Goal: Information Seeking & Learning: Find specific fact

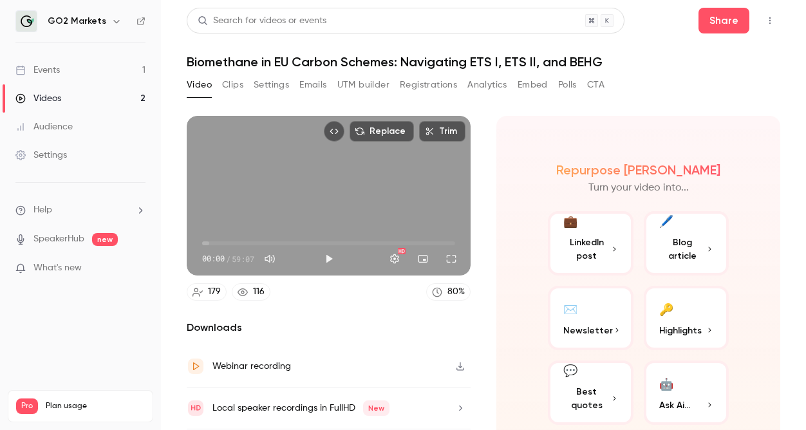
scroll to position [19, 0]
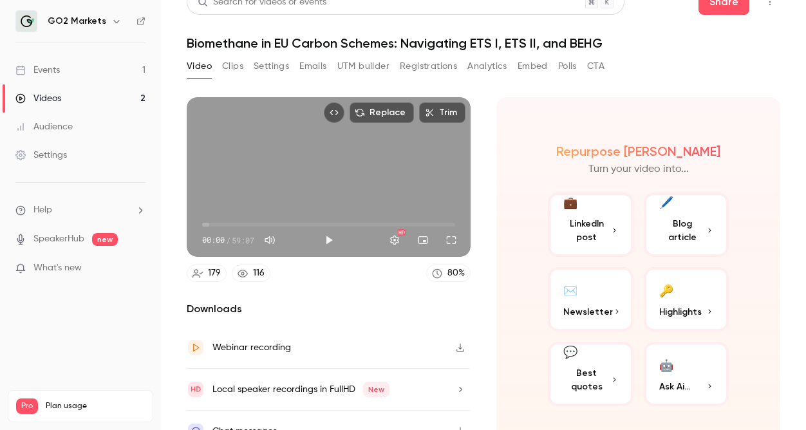
click at [597, 218] on span "LinkedIn post" at bounding box center [586, 230] width 47 height 27
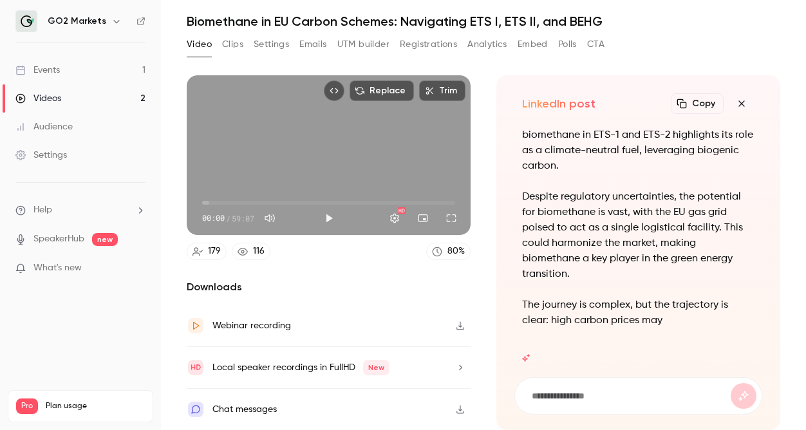
scroll to position [0, 0]
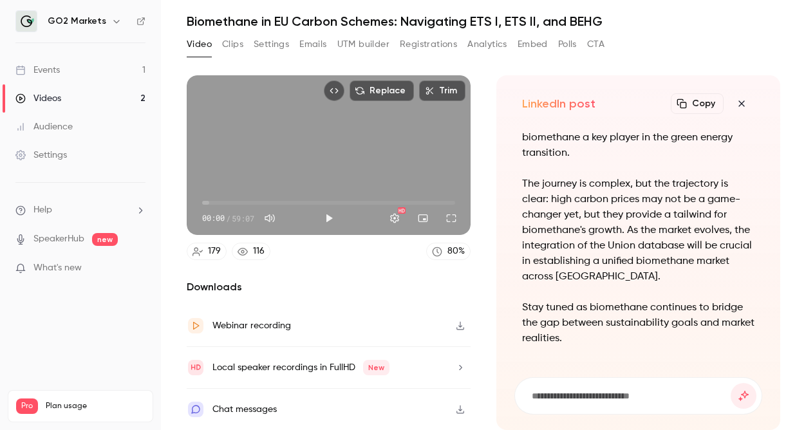
click at [699, 111] on button "Copy" at bounding box center [697, 103] width 53 height 21
click at [239, 326] on div "Webinar recording" at bounding box center [251, 325] width 79 height 15
click at [667, 48] on div "Video Clips Settings Emails UTM builder Registrations Analytics Embed Polls CTA" at bounding box center [483, 47] width 593 height 26
click at [458, 368] on icon "button" at bounding box center [460, 367] width 10 height 9
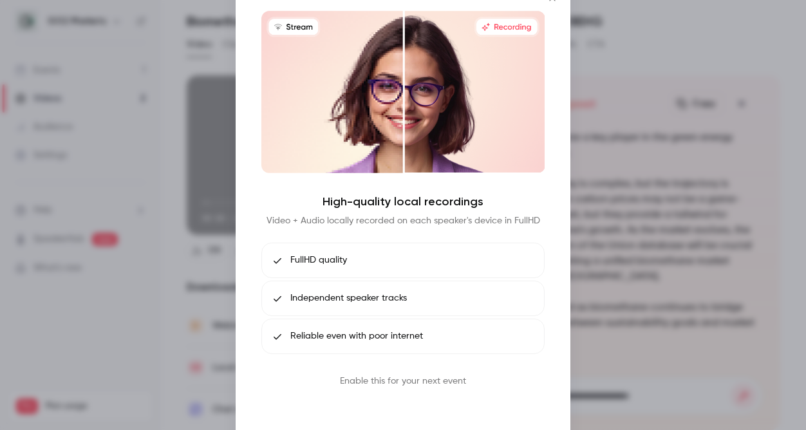
click at [418, 414] on button "Book call" at bounding box center [402, 411] width 67 height 26
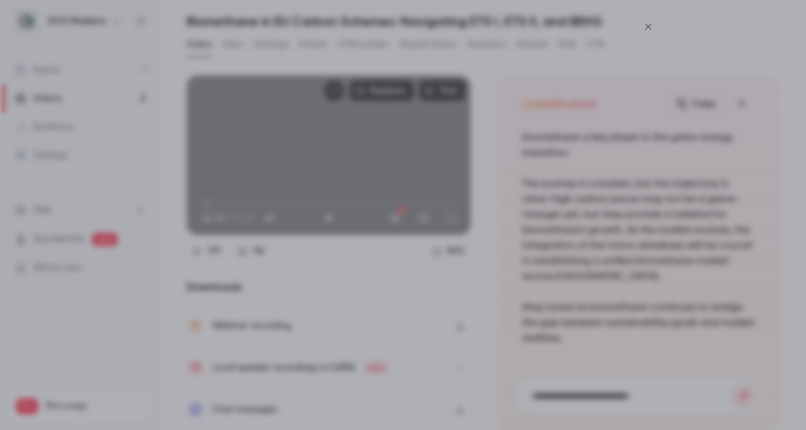
click at [649, 22] on icon "Close" at bounding box center [647, 27] width 15 height 10
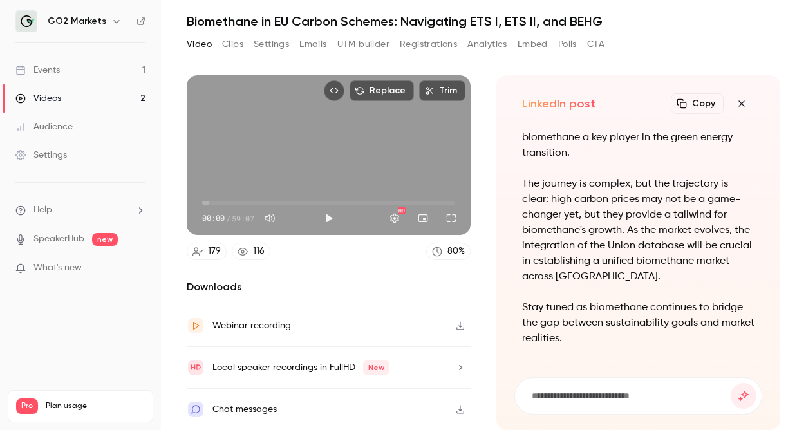
click at [268, 319] on div "Webinar recording" at bounding box center [251, 325] width 79 height 15
click at [744, 104] on icon "button" at bounding box center [741, 103] width 15 height 10
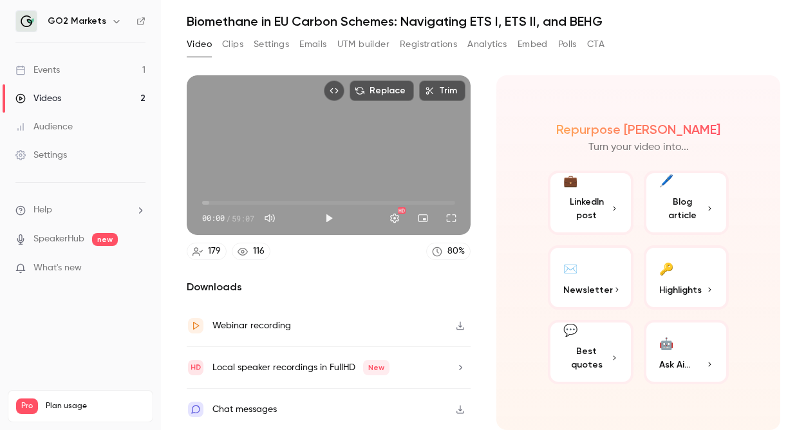
click at [71, 158] on link "Settings" at bounding box center [80, 155] width 161 height 28
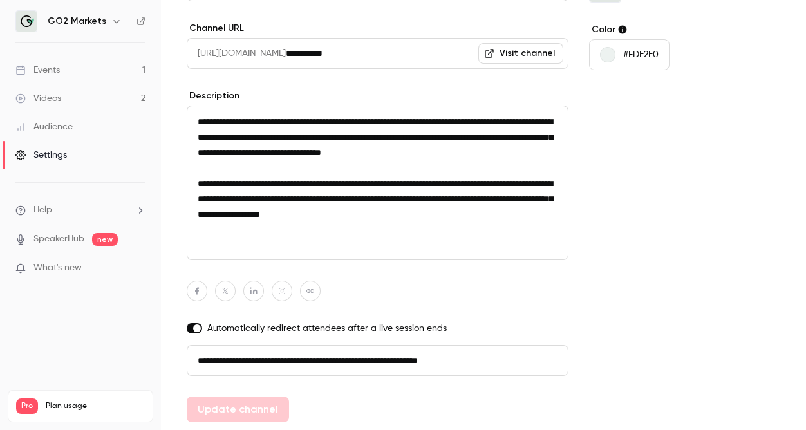
scroll to position [1, 0]
click at [61, 76] on link "Events 1" at bounding box center [80, 70] width 161 height 28
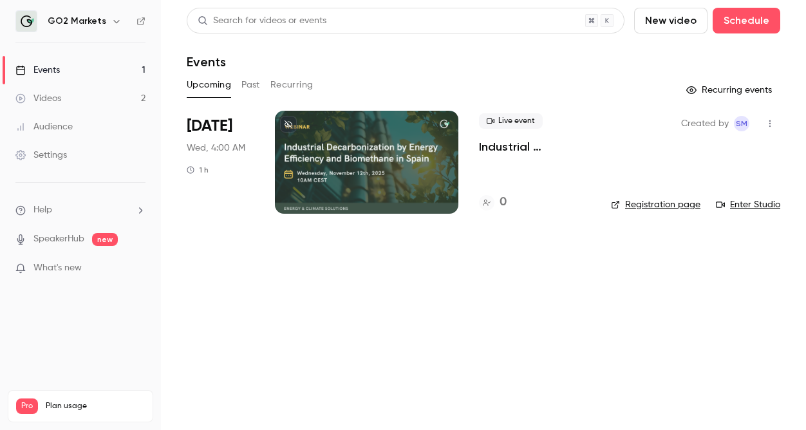
click at [60, 98] on div "Videos" at bounding box center [38, 98] width 46 height 13
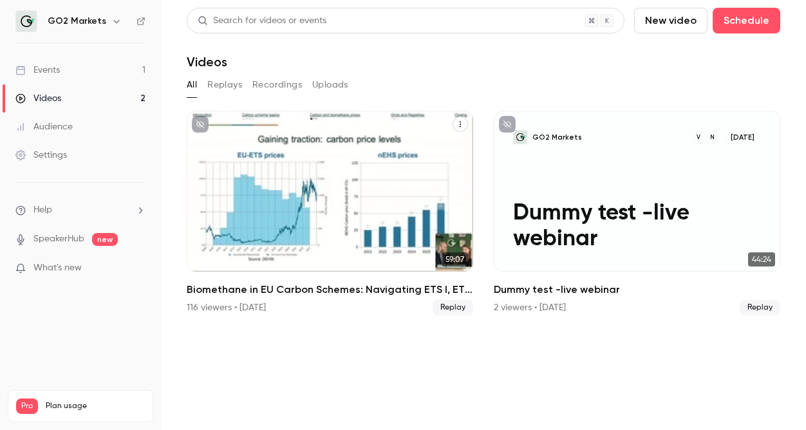
click at [462, 129] on button "Biomethane in EU Carbon Schemes: Navigating ETS I, ETS II, and BEHG" at bounding box center [459, 123] width 15 height 15
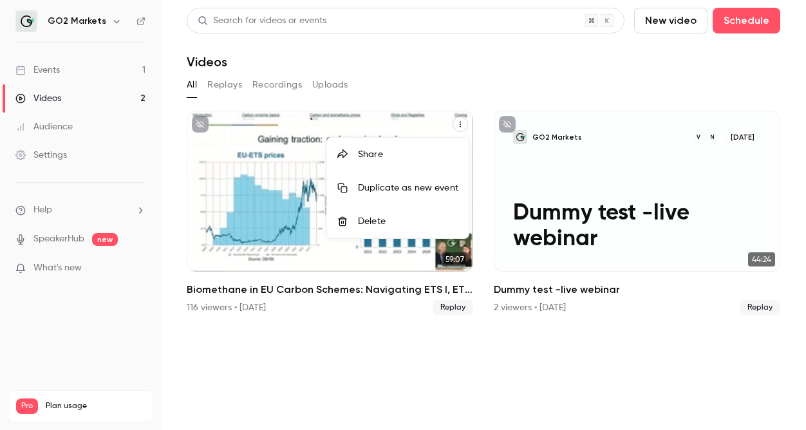
click at [233, 90] on div at bounding box center [403, 215] width 806 height 430
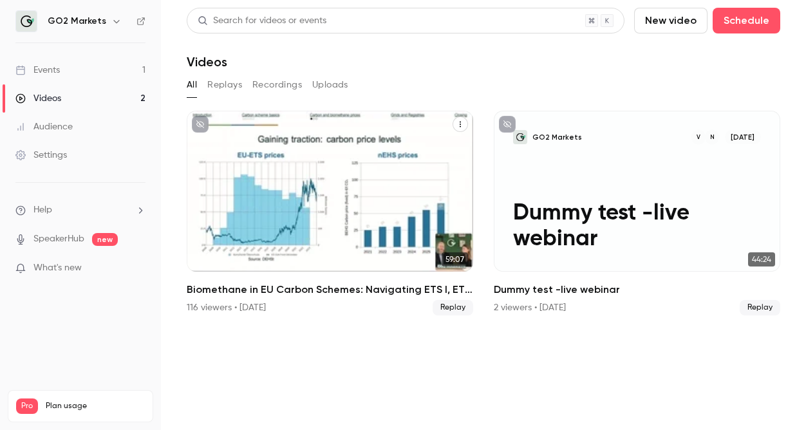
click at [335, 87] on button "Uploads" at bounding box center [330, 85] width 36 height 21
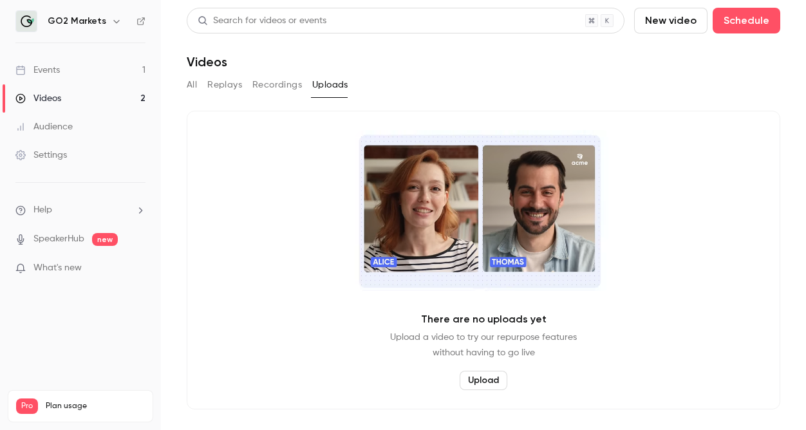
click at [210, 89] on button "Replays" at bounding box center [224, 85] width 35 height 21
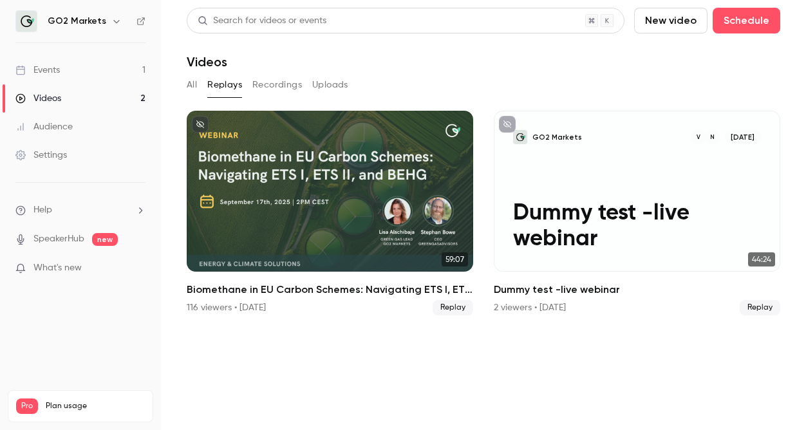
click at [187, 86] on button "All" at bounding box center [192, 85] width 10 height 21
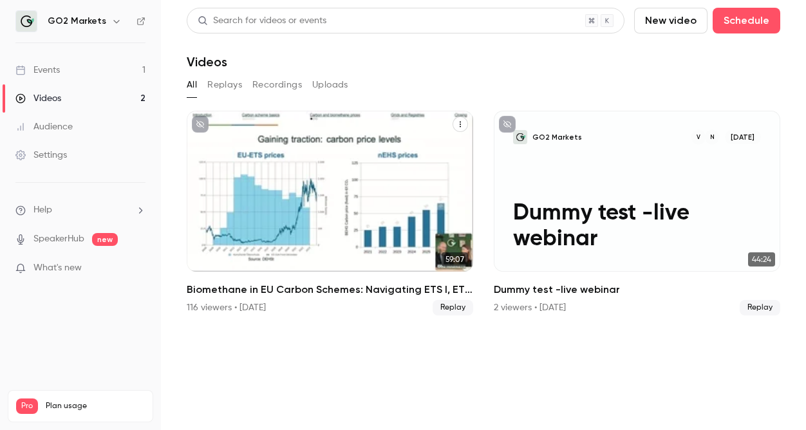
click at [244, 214] on div "Biomethane in EU Carbon Schemes: Navigating ETS I, ETS II, and BEHG" at bounding box center [330, 191] width 286 height 161
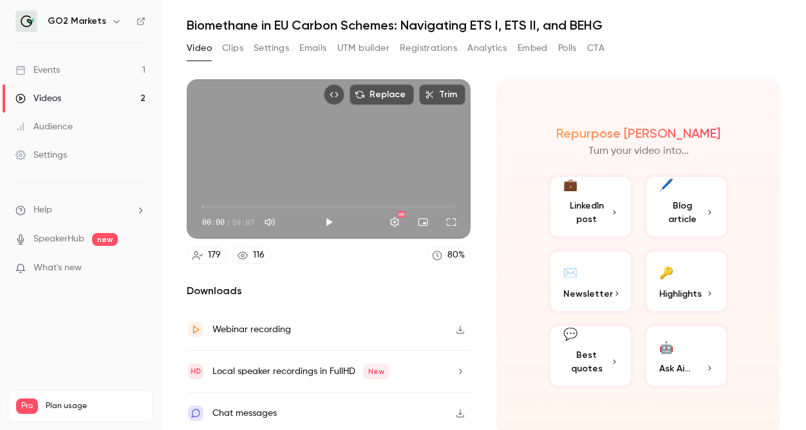
scroll to position [41, 0]
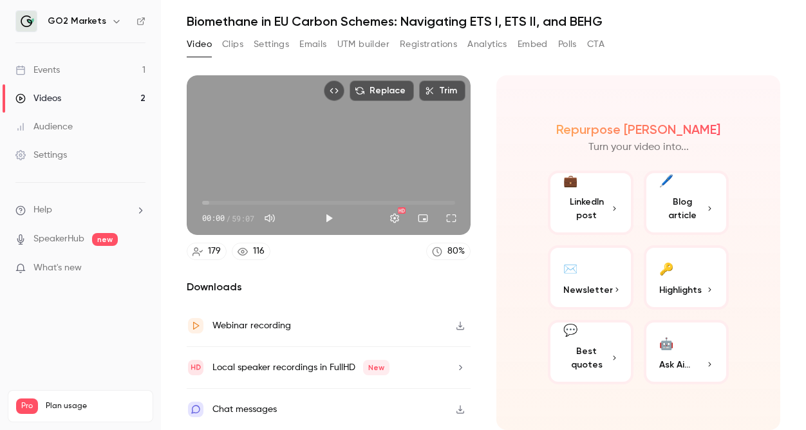
click at [665, 338] on div "🤖" at bounding box center [666, 343] width 14 height 20
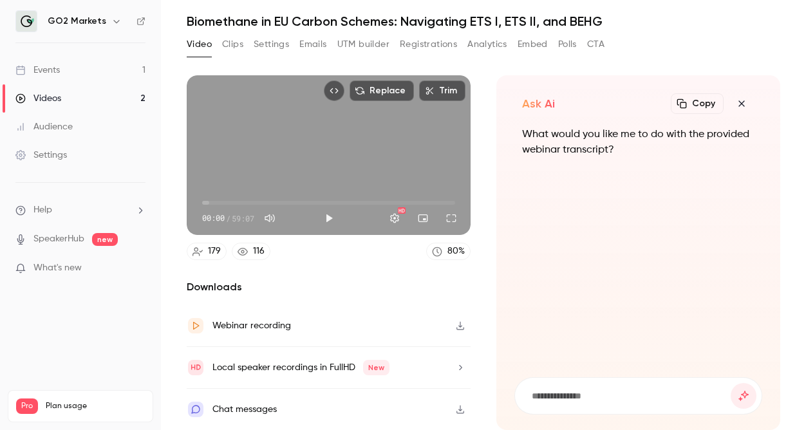
click at [542, 396] on input at bounding box center [630, 396] width 200 height 14
type input "**********"
click at [730, 383] on button "submit" at bounding box center [743, 396] width 26 height 26
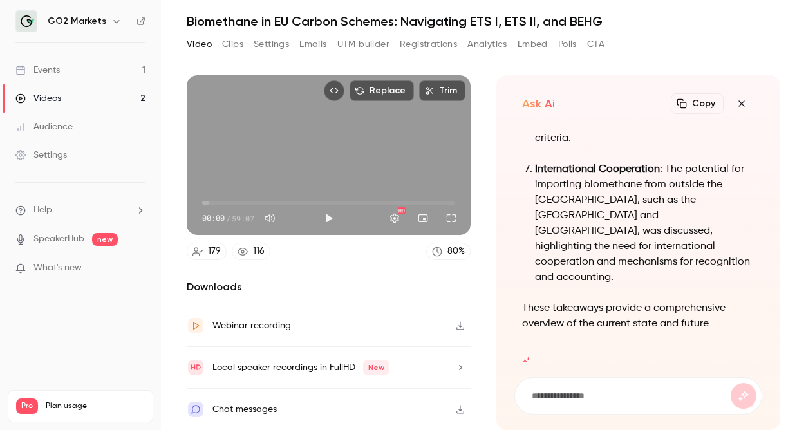
scroll to position [0, 0]
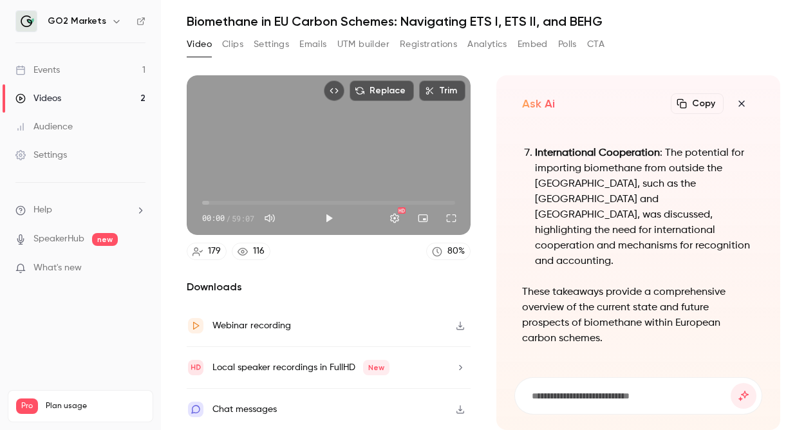
click at [699, 101] on button "Copy" at bounding box center [697, 103] width 53 height 21
click at [702, 110] on button "Copy" at bounding box center [697, 103] width 53 height 21
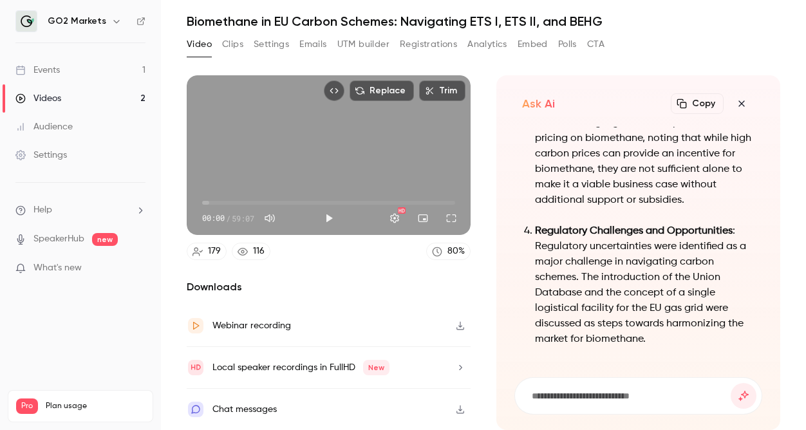
scroll to position [-467, 0]
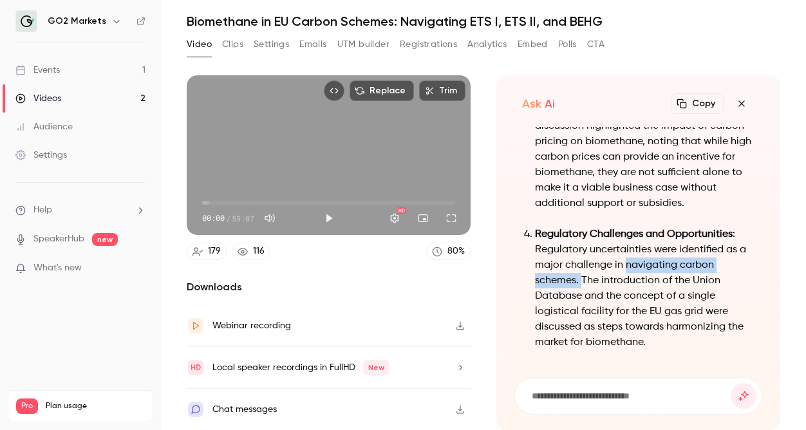
drag, startPoint x: 624, startPoint y: 295, endPoint x: 581, endPoint y: 308, distance: 44.8
click at [582, 308] on p "Regulatory Challenges and Opportunities : Regulatory uncertainties were identif…" at bounding box center [644, 289] width 219 height 124
click at [626, 338] on p "Regulatory Challenges and Opportunities : Regulatory uncertainties were identif…" at bounding box center [644, 289] width 219 height 124
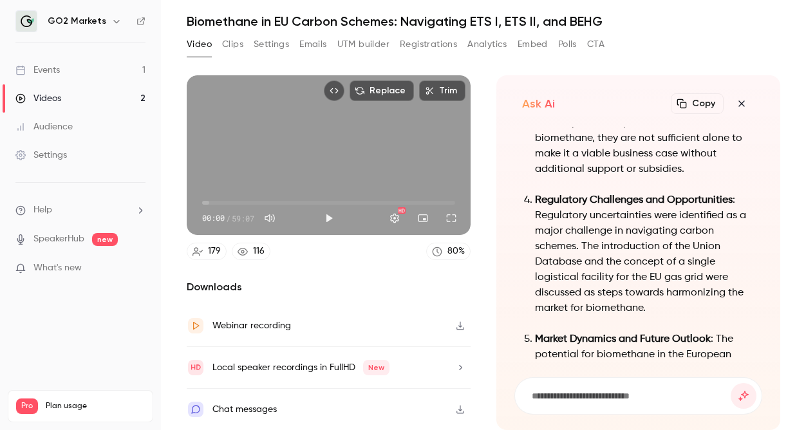
scroll to position [-425, 0]
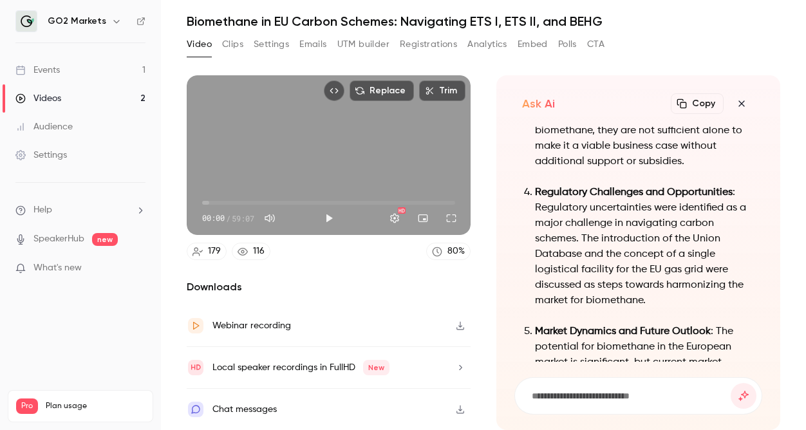
click at [644, 308] on p "Regulatory Challenges and Opportunities : Regulatory uncertainties were identif…" at bounding box center [644, 247] width 219 height 124
drag, startPoint x: 644, startPoint y: 336, endPoint x: 663, endPoint y: 316, distance: 28.2
click at [663, 308] on p "Regulatory Challenges and Opportunities : Regulatory uncertainties were identif…" at bounding box center [644, 247] width 219 height 124
copy p "harmonizing the market for biomethane"
click at [641, 198] on strong "Regulatory Challenges and Opportunities" at bounding box center [634, 192] width 198 height 10
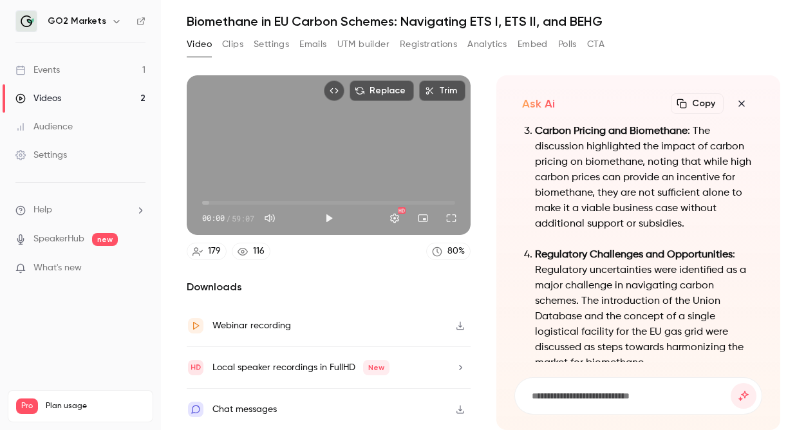
scroll to position [-461, 0]
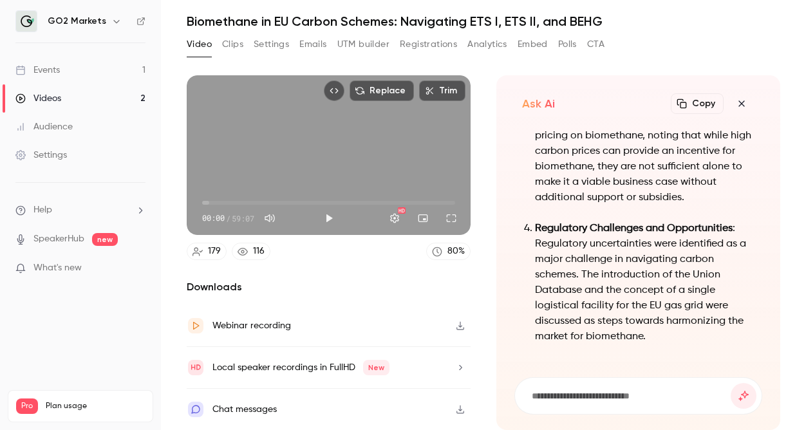
click at [564, 277] on p "Regulatory Challenges and Opportunities : Regulatory uncertainties were identif…" at bounding box center [644, 283] width 219 height 124
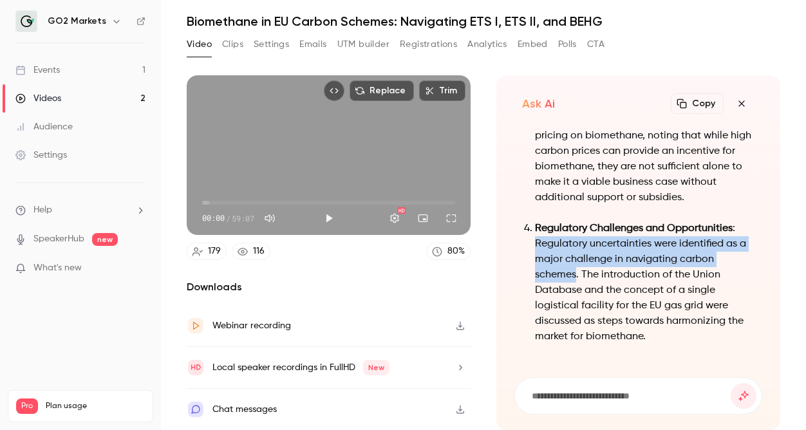
drag, startPoint x: 523, startPoint y: 281, endPoint x: 573, endPoint y: 306, distance: 57.0
click at [573, 306] on ol "Biomethane in Carbon Schemes : The webinar focused on the role of biomethane wi…" at bounding box center [638, 305] width 232 height 849
click at [573, 306] on p "Regulatory Challenges and Opportunities : Regulatory uncertainties were identif…" at bounding box center [644, 283] width 219 height 124
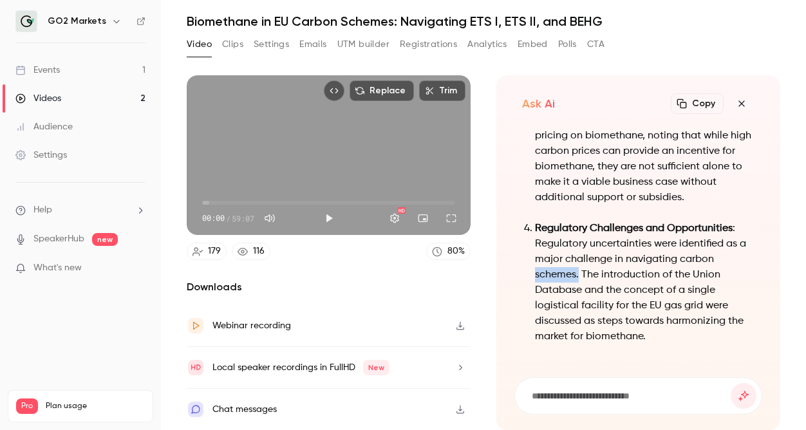
drag, startPoint x: 573, startPoint y: 306, endPoint x: 533, endPoint y: 306, distance: 39.9
click at [533, 306] on ol "Biomethane in Carbon Schemes : The webinar focused on the role of biomethane wi…" at bounding box center [638, 305] width 232 height 849
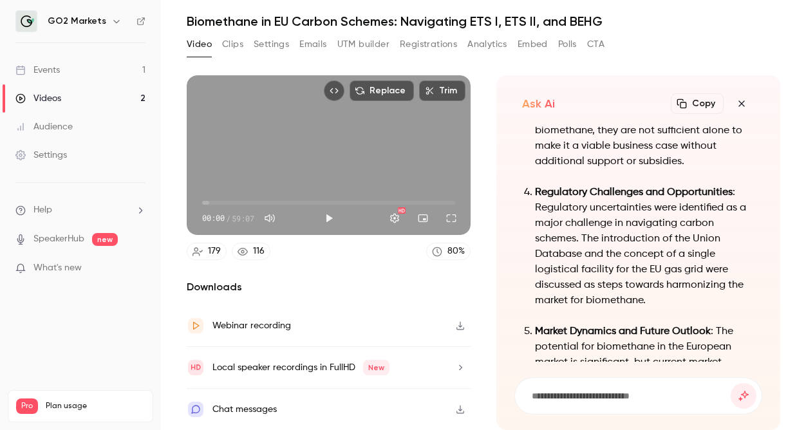
scroll to position [-422, 0]
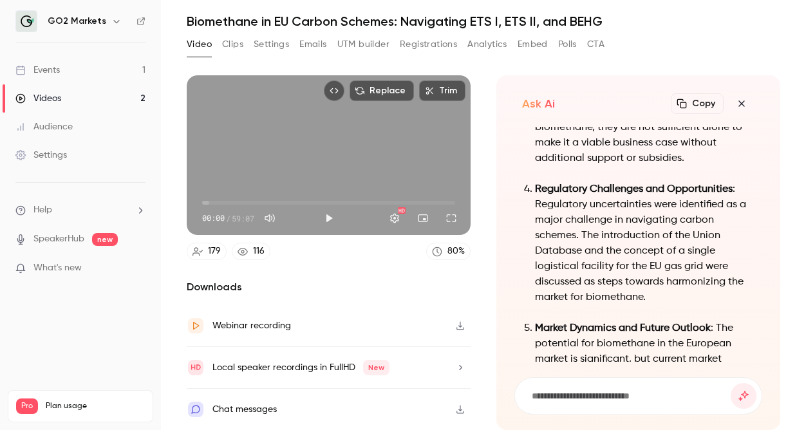
click at [578, 305] on p "Regulatory Challenges and Opportunities : Regulatory uncertainties were identif…" at bounding box center [644, 243] width 219 height 124
drag, startPoint x: 658, startPoint y: 325, endPoint x: 666, endPoint y: 316, distance: 11.9
click at [666, 305] on p "Regulatory Challenges and Opportunities : Regulatory uncertainties were identif…" at bounding box center [644, 243] width 219 height 124
copy p "harmonizing the market for biomethane."
